Goal: Information Seeking & Learning: Learn about a topic

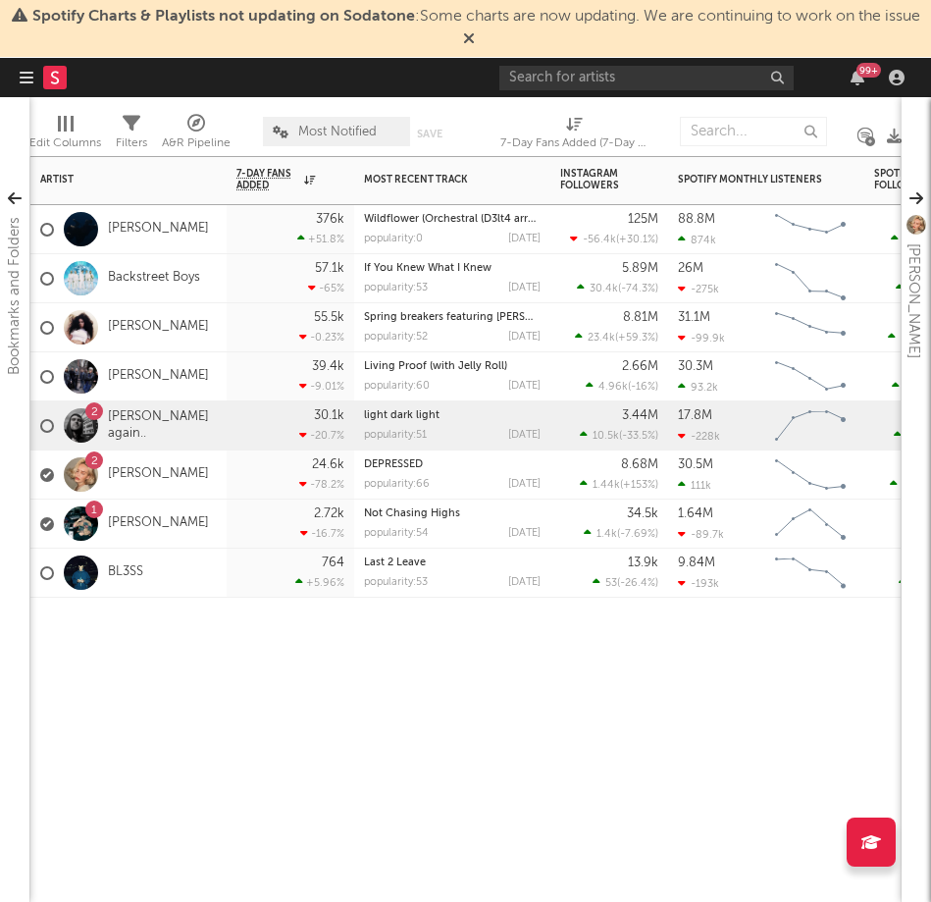
click at [200, 439] on div "2 [PERSON_NAME] again.." at bounding box center [128, 425] width 196 height 49
click at [155, 420] on link "[PERSON_NAME] again.." at bounding box center [162, 425] width 109 height 33
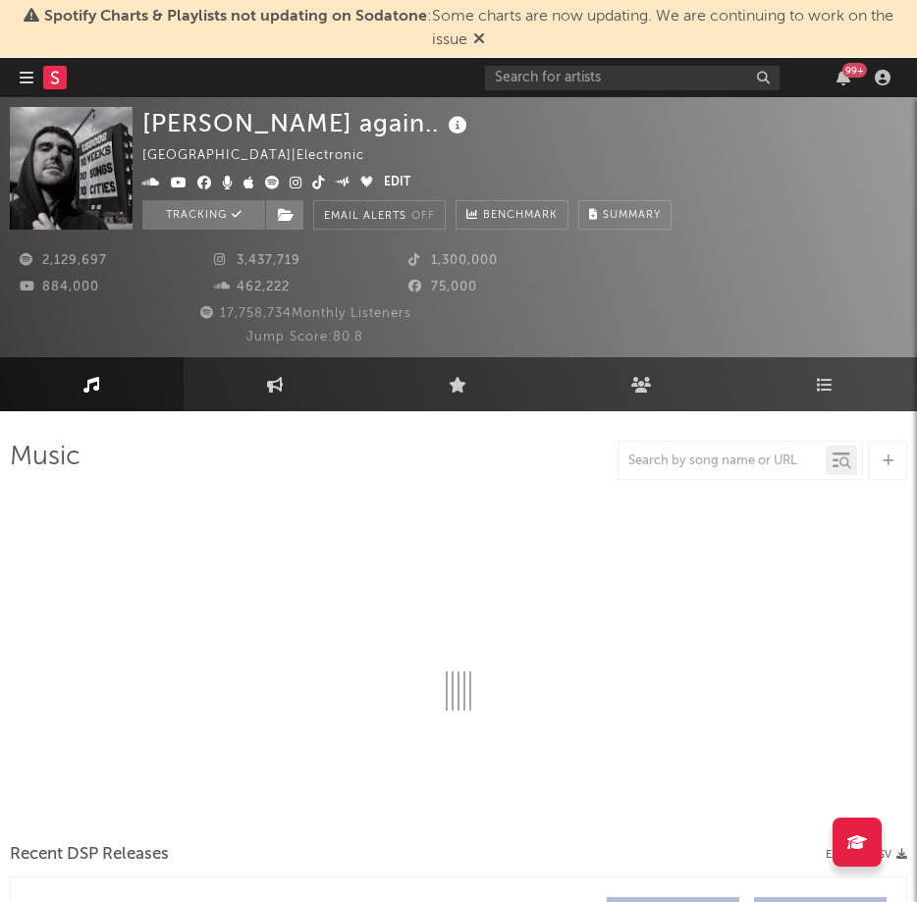
select select "6m"
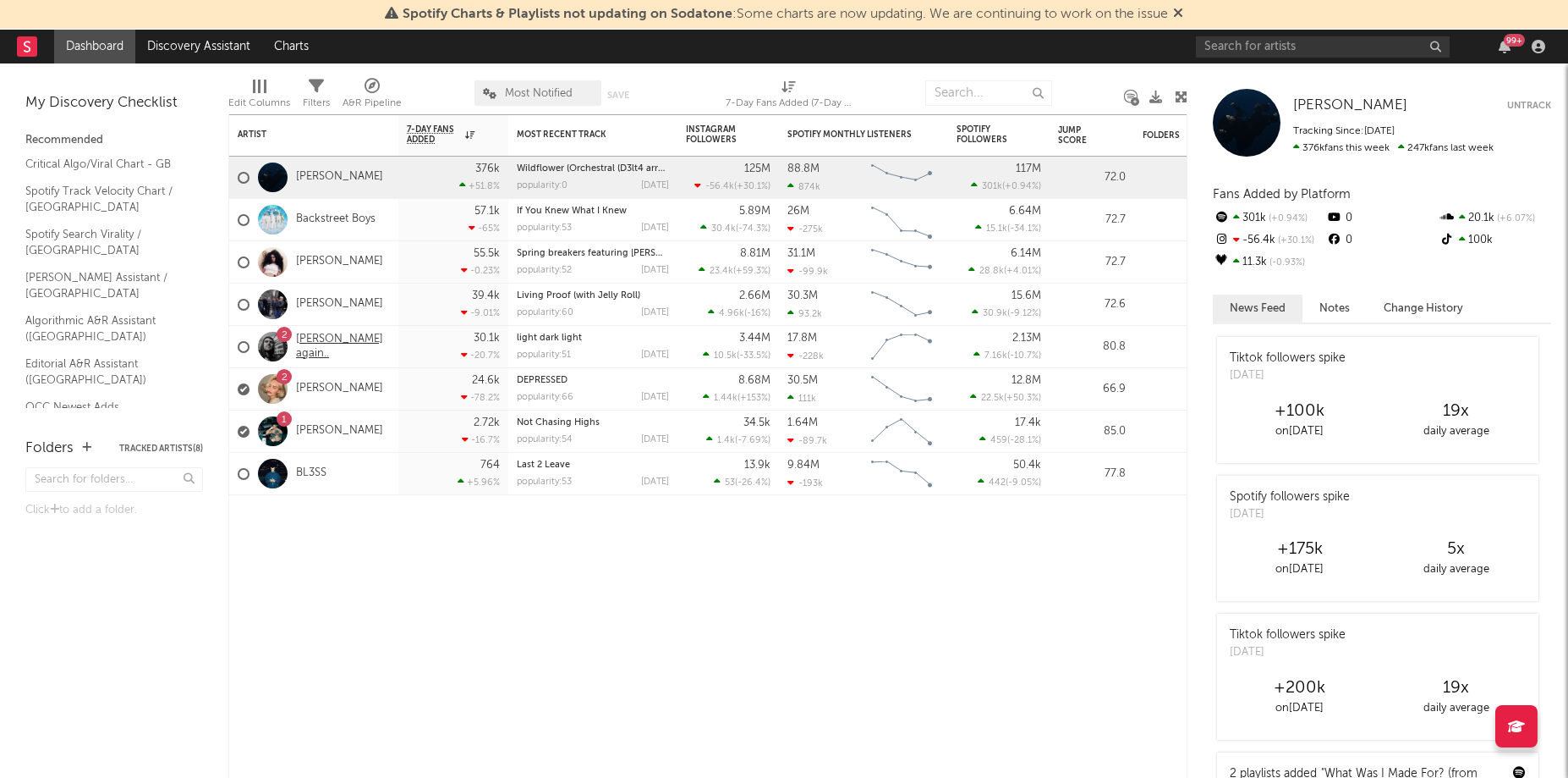
click at [334, 348] on link "[PERSON_NAME] again.." at bounding box center [342, 347] width 94 height 28
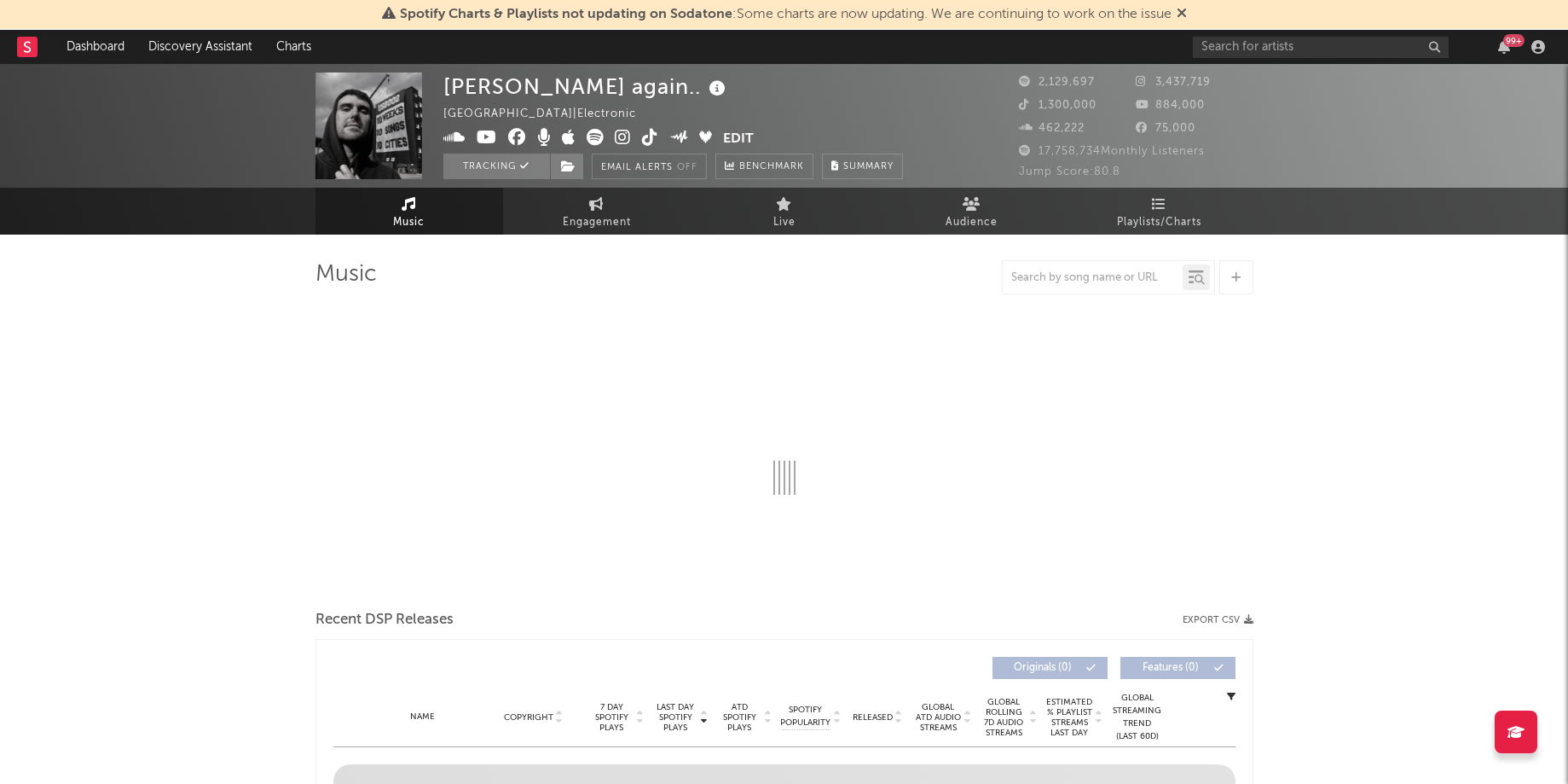
select select "6m"
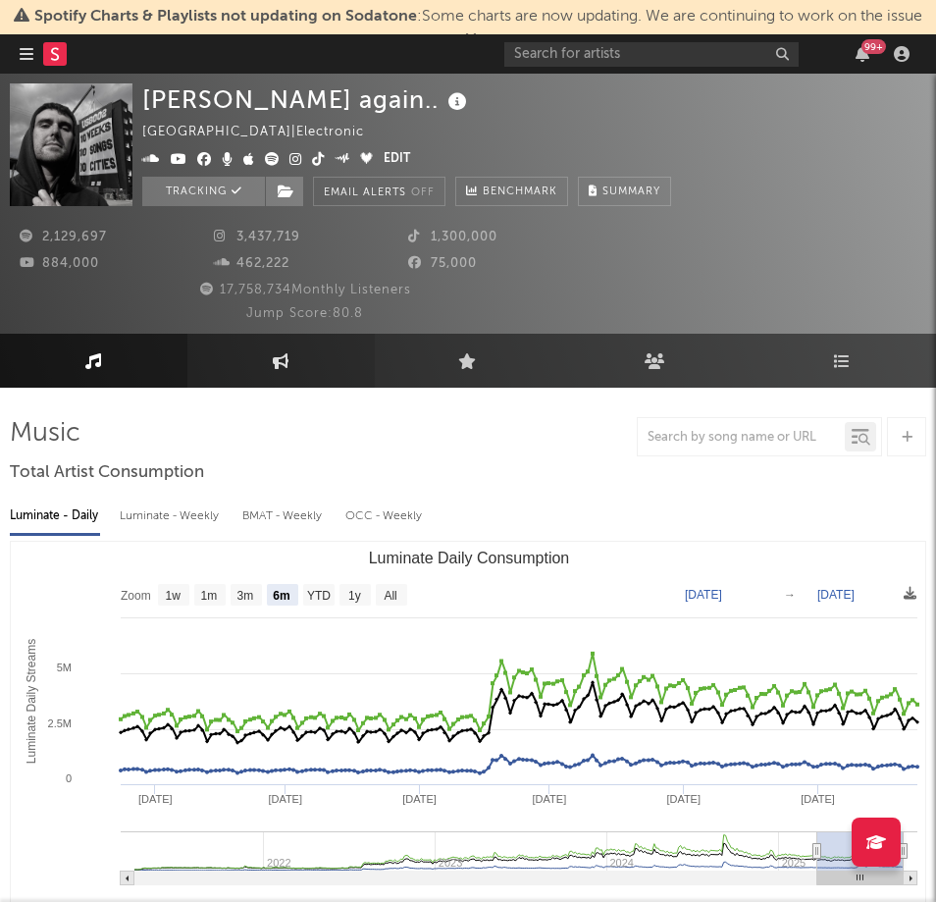
click at [310, 360] on link "Engagement" at bounding box center [280, 361] width 187 height 54
select select "1w"
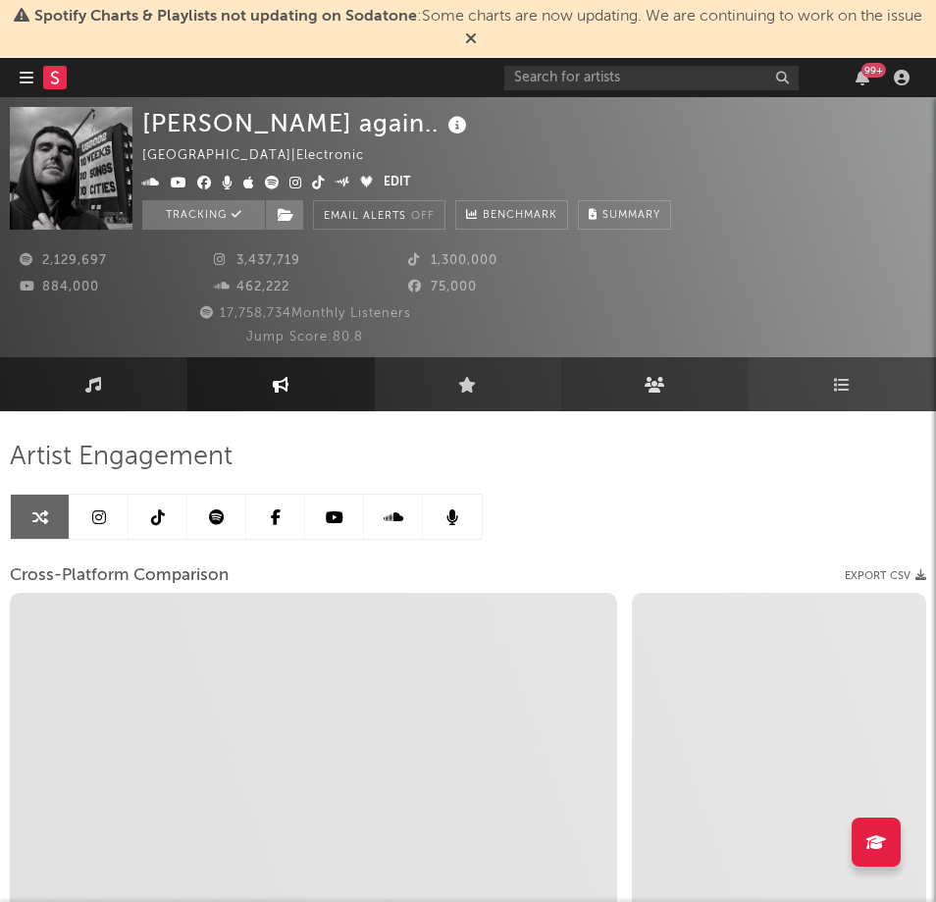
click at [708, 380] on link "Audience" at bounding box center [654, 384] width 187 height 54
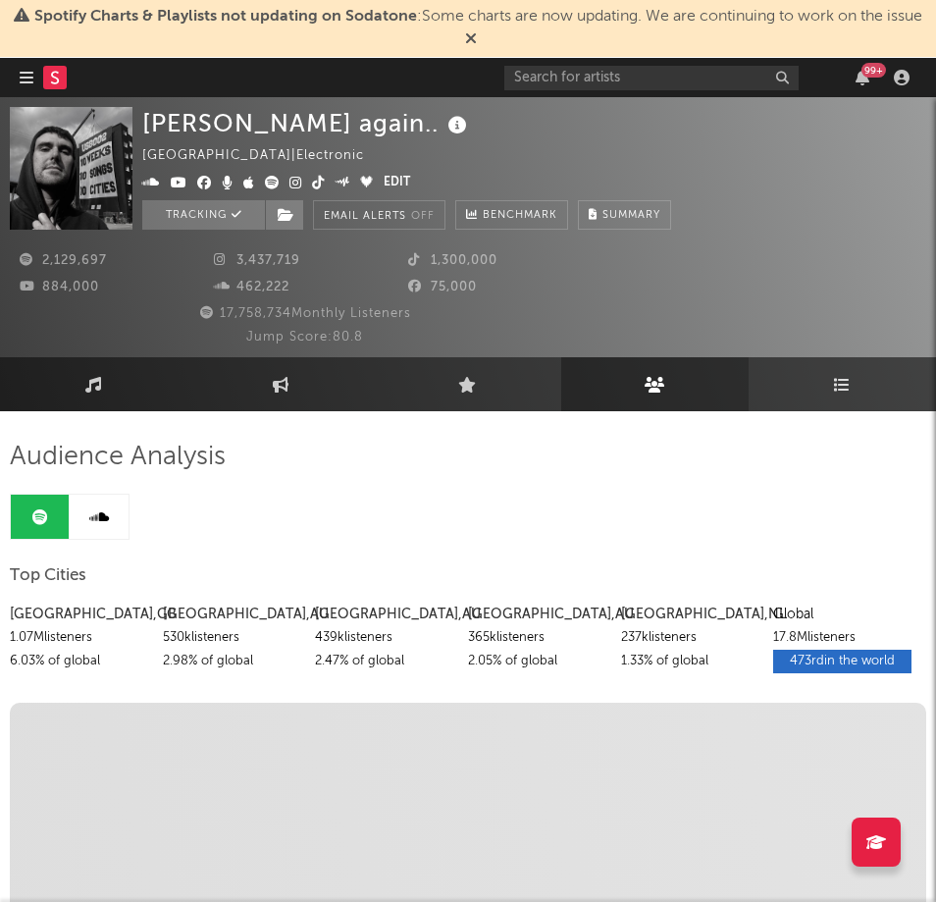
click at [817, 381] on link "Playlists/Charts" at bounding box center [842, 384] width 187 height 54
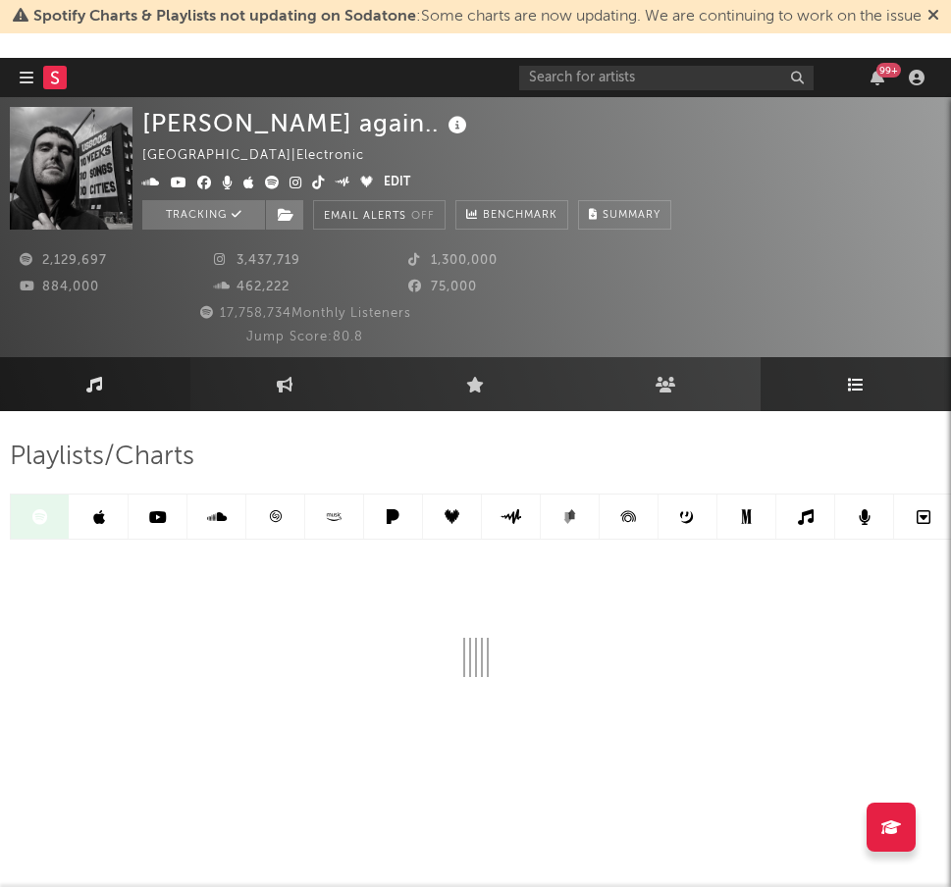
click at [140, 370] on link "Music" at bounding box center [95, 384] width 190 height 54
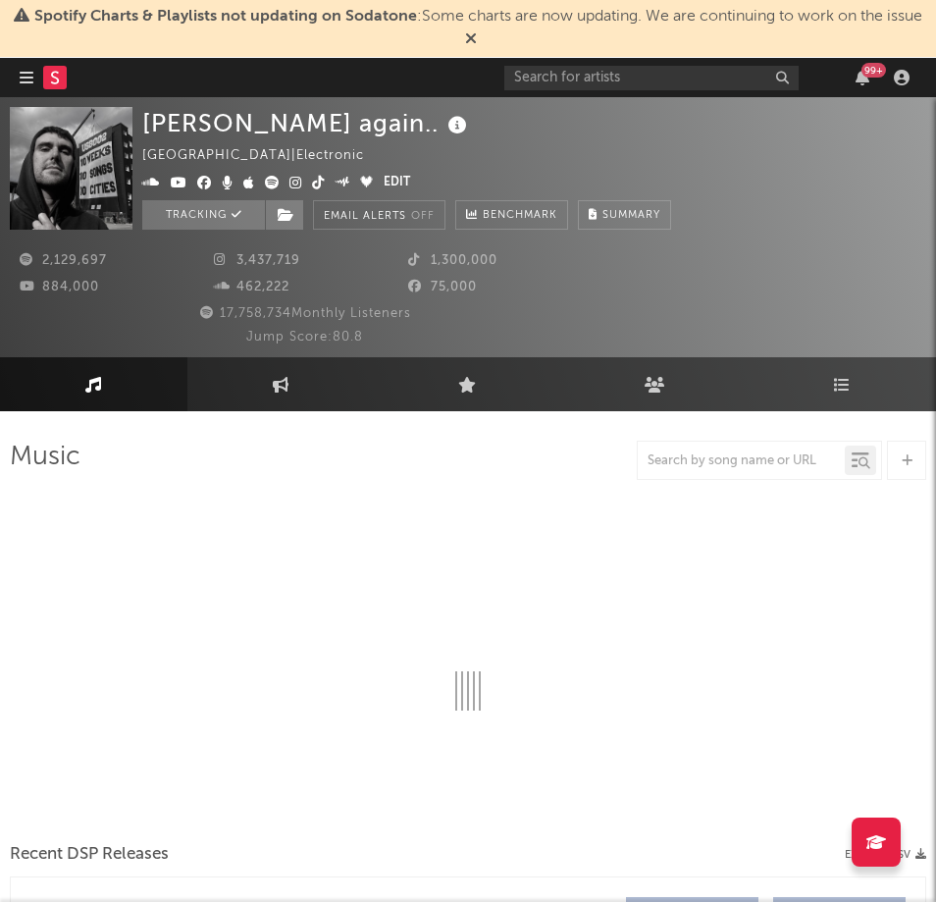
select select "6m"
